Goal: Navigation & Orientation: Go to known website

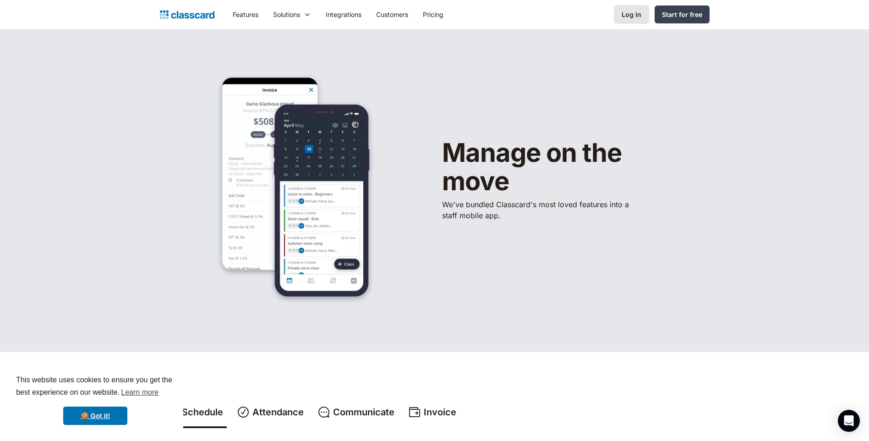
click at [637, 11] on div "Log in" at bounding box center [631, 15] width 20 height 10
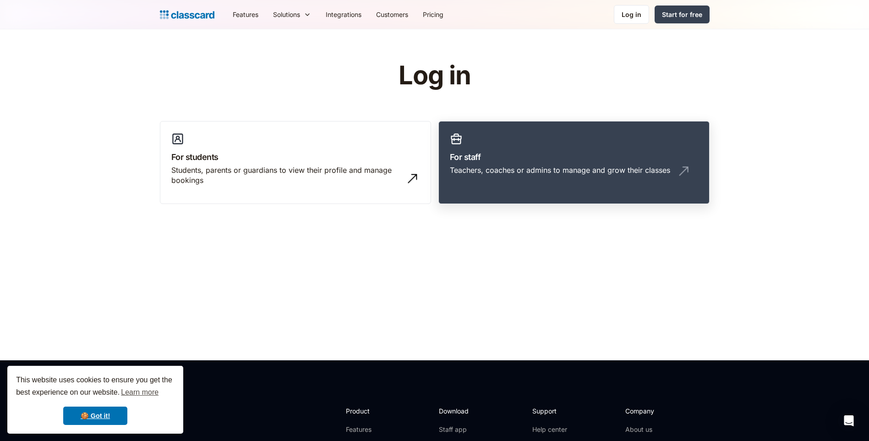
click at [469, 152] on h3 "For staff" at bounding box center [574, 157] width 248 height 12
